Goal: Register for event/course

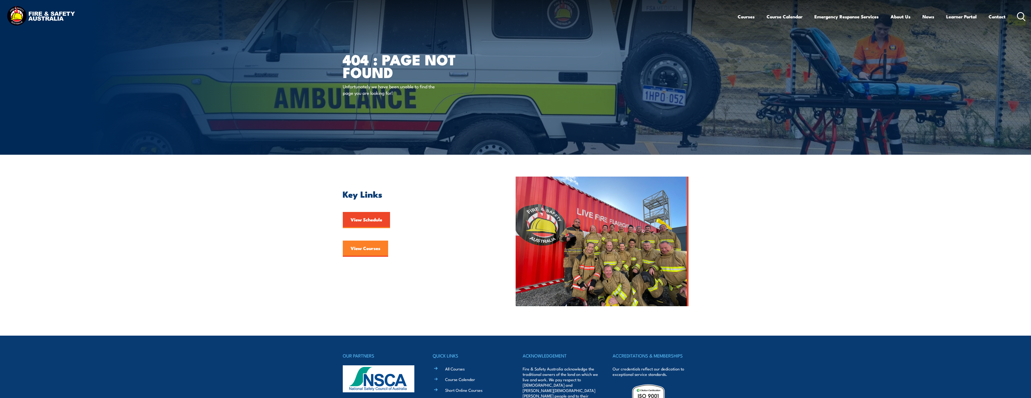
click at [377, 250] on link "View Courses" at bounding box center [365, 249] width 45 height 16
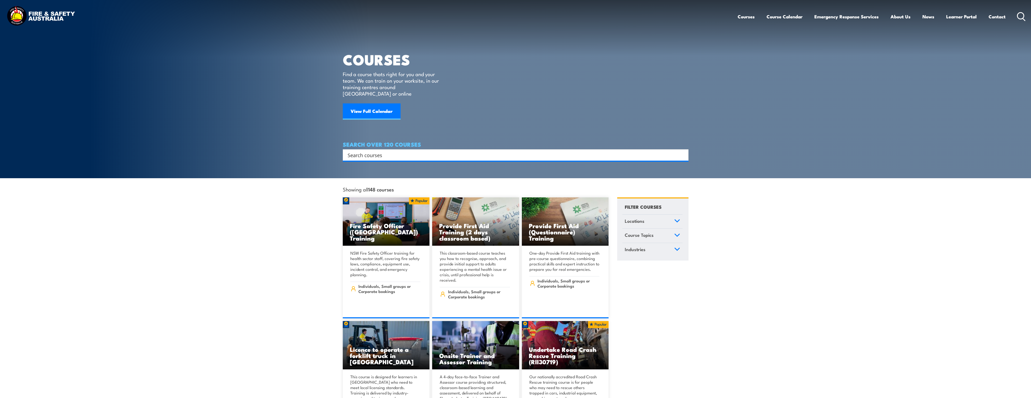
click at [676, 220] on icon at bounding box center [677, 221] width 5 height 2
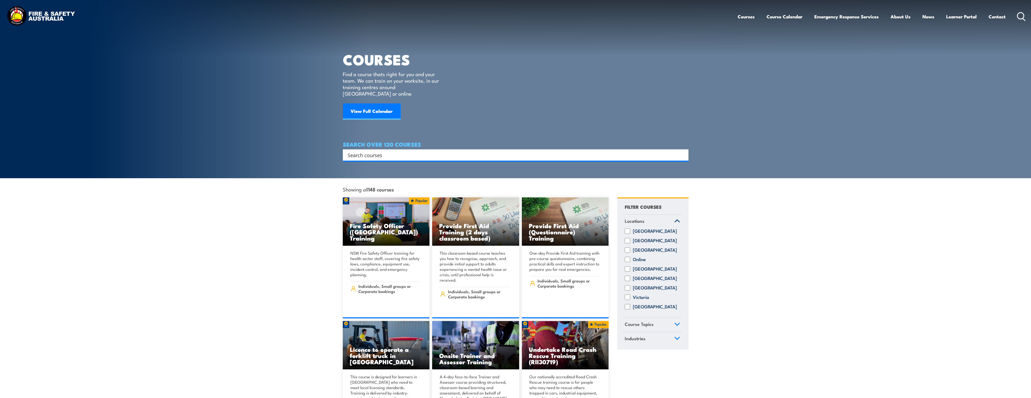
click at [643, 277] on label "South Australia" at bounding box center [655, 278] width 44 height 5
click at [630, 277] on input "South Australia" at bounding box center [627, 278] width 5 height 5
checkbox input "true"
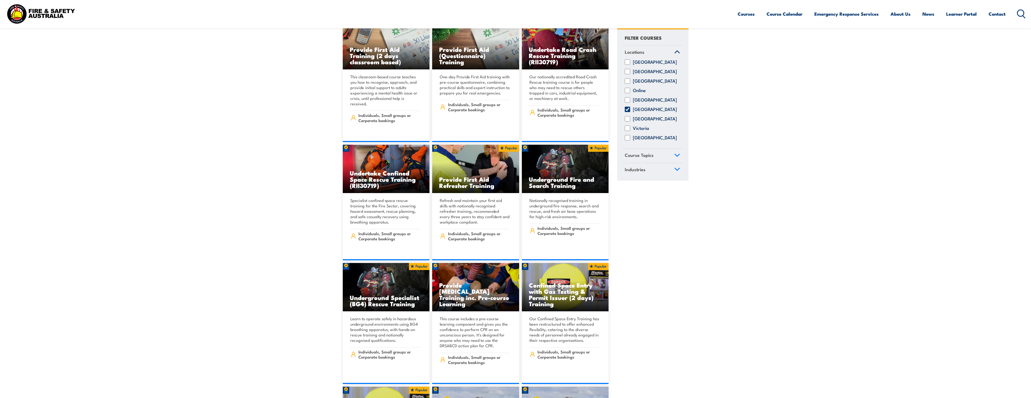
scroll to position [191, 0]
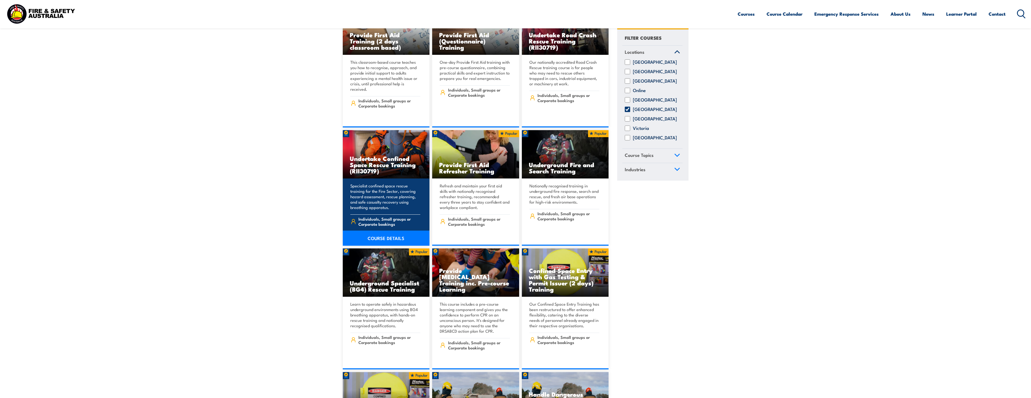
click at [374, 155] on h3 "Undertake Confined Space Rescue Training (RII30719)" at bounding box center [386, 164] width 73 height 19
click at [399, 231] on link "COURSE DETAILS" at bounding box center [386, 238] width 87 height 15
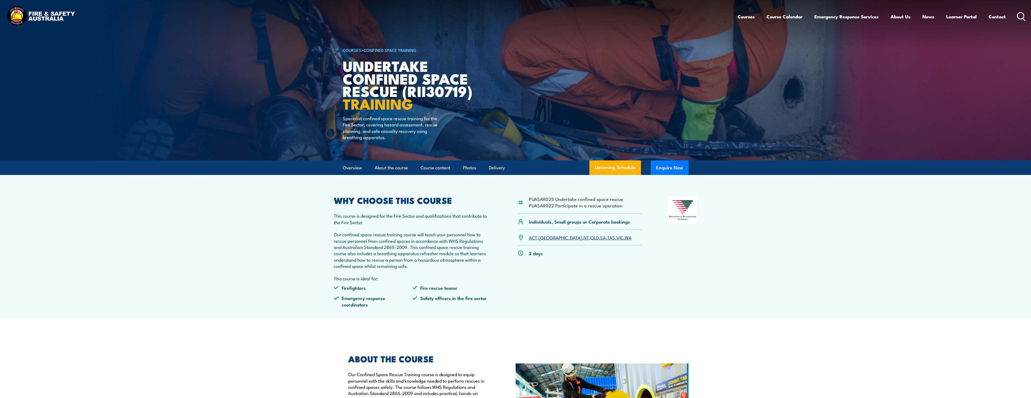
click at [600, 238] on link "SA" at bounding box center [603, 237] width 6 height 6
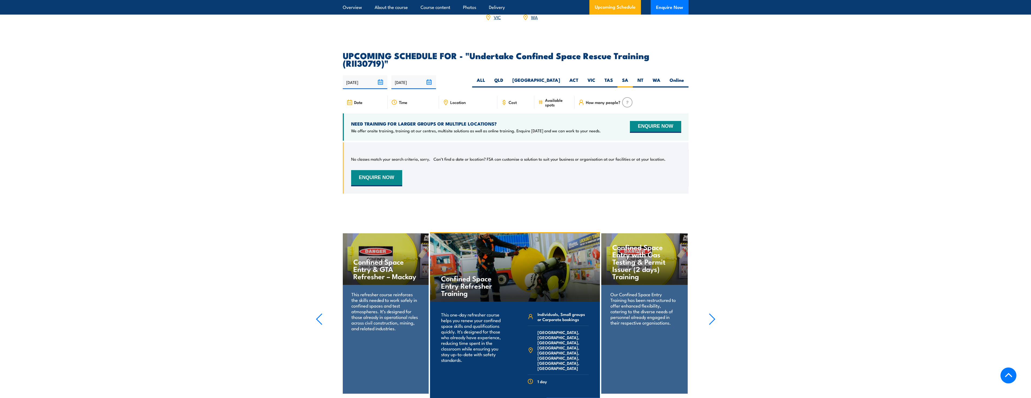
scroll to position [1089, 0]
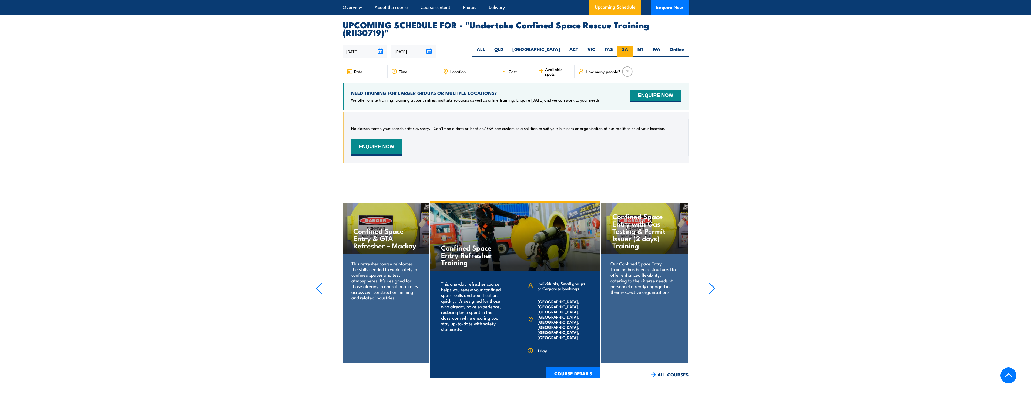
click at [625, 46] on label "SA" at bounding box center [624, 51] width 15 height 11
click at [628, 46] on input "SA" at bounding box center [630, 48] width 4 height 4
click at [628, 66] on img at bounding box center [627, 71] width 11 height 10
click at [358, 69] on span "Date" at bounding box center [358, 71] width 8 height 5
click at [364, 45] on input "[DATE]" at bounding box center [365, 52] width 45 height 14
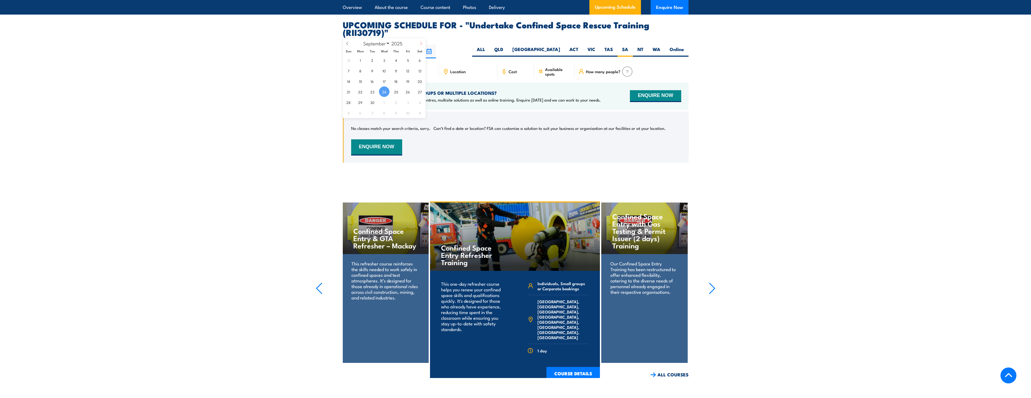
click at [421, 43] on icon at bounding box center [421, 44] width 4 height 4
select select "9"
